Goal: Navigation & Orientation: Understand site structure

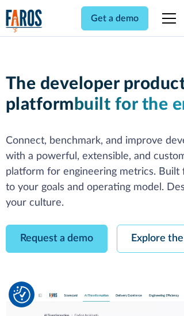
scroll to position [65, 0]
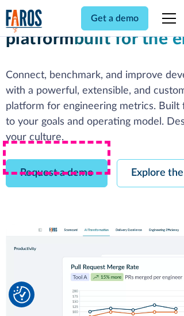
click at [56, 159] on link "Request a demo" at bounding box center [57, 173] width 102 height 28
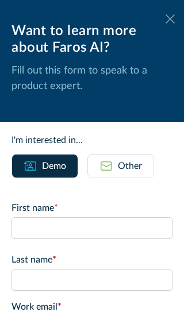
click at [170, 19] on icon at bounding box center [169, 18] width 9 height 9
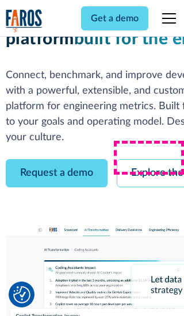
click at [150, 159] on link "Explore the platform" at bounding box center [177, 173] width 122 height 28
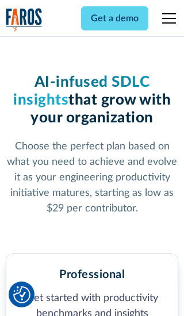
scroll to position [1778, 0]
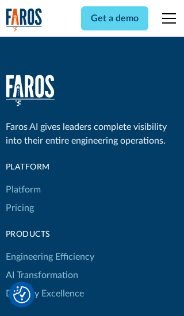
click at [22, 180] on link "Platform" at bounding box center [23, 189] width 35 height 18
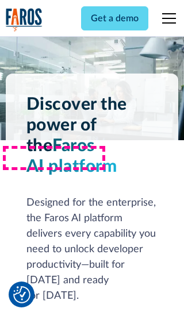
scroll to position [8987, 0]
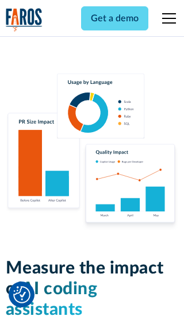
scroll to position [7093, 0]
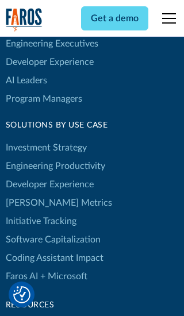
click at [34, 193] on link "[PERSON_NAME] Metrics" at bounding box center [59, 202] width 106 height 18
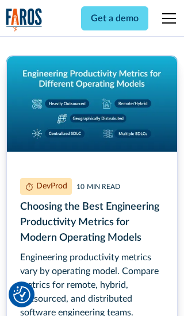
scroll to position [5199, 0]
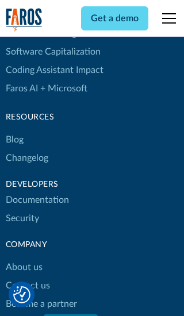
click at [26, 158] on link "Changelog" at bounding box center [27, 158] width 42 height 18
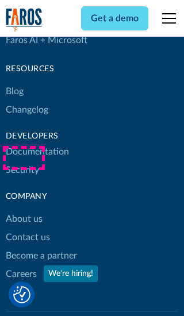
click at [24, 209] on link "About us" at bounding box center [24, 218] width 37 height 18
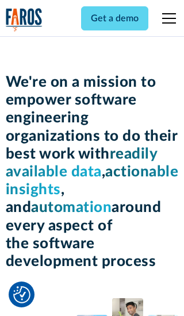
scroll to position [3957, 0]
